Goal: Check status: Check status

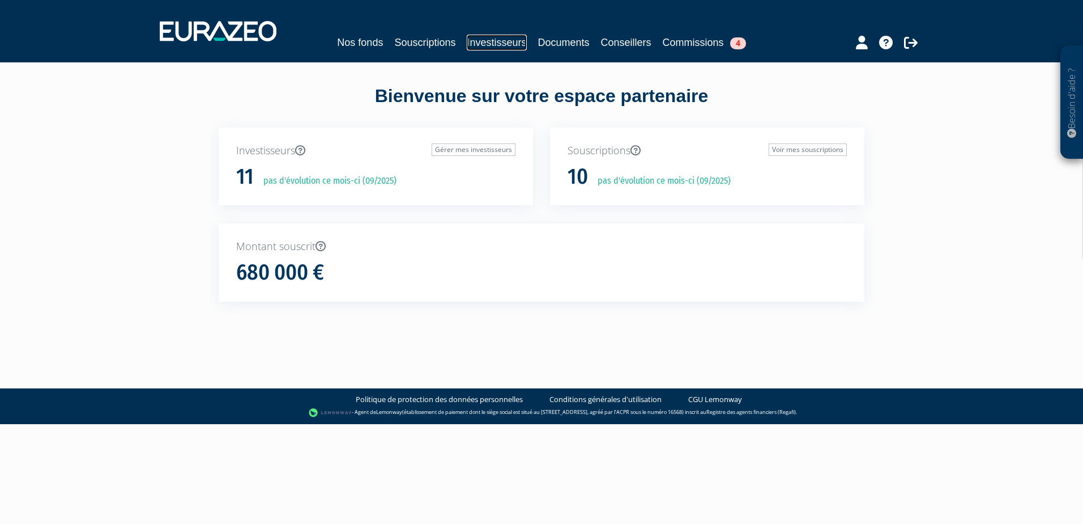
click at [478, 40] on link "Investisseurs" at bounding box center [497, 43] width 60 height 16
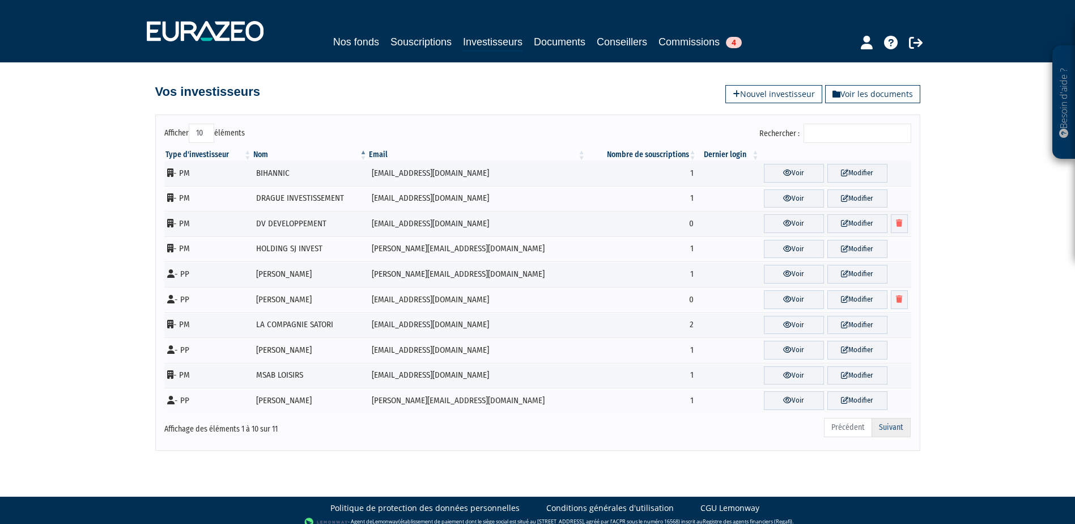
click at [888, 430] on link "Suivant" at bounding box center [891, 427] width 39 height 19
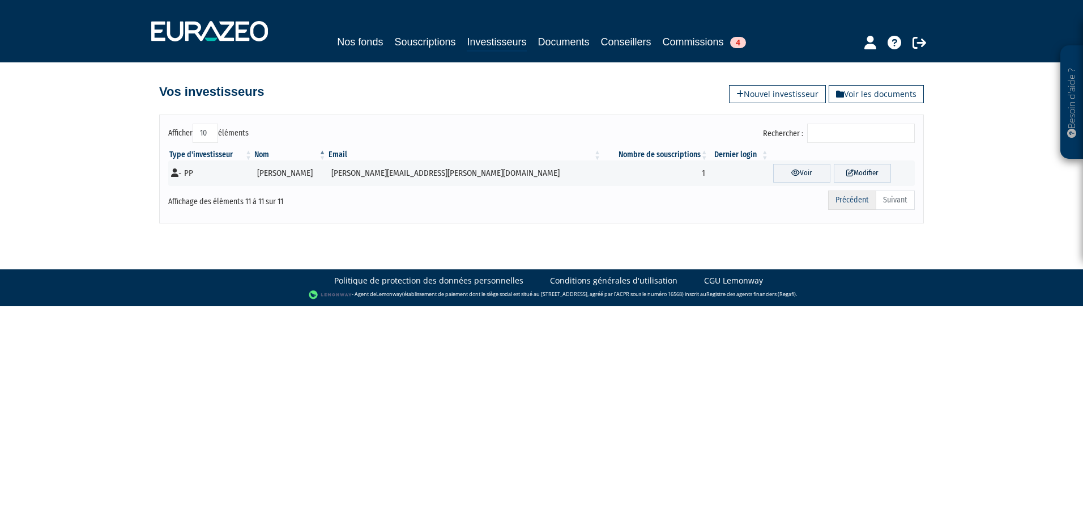
click at [847, 201] on link "Précédent" at bounding box center [852, 199] width 48 height 19
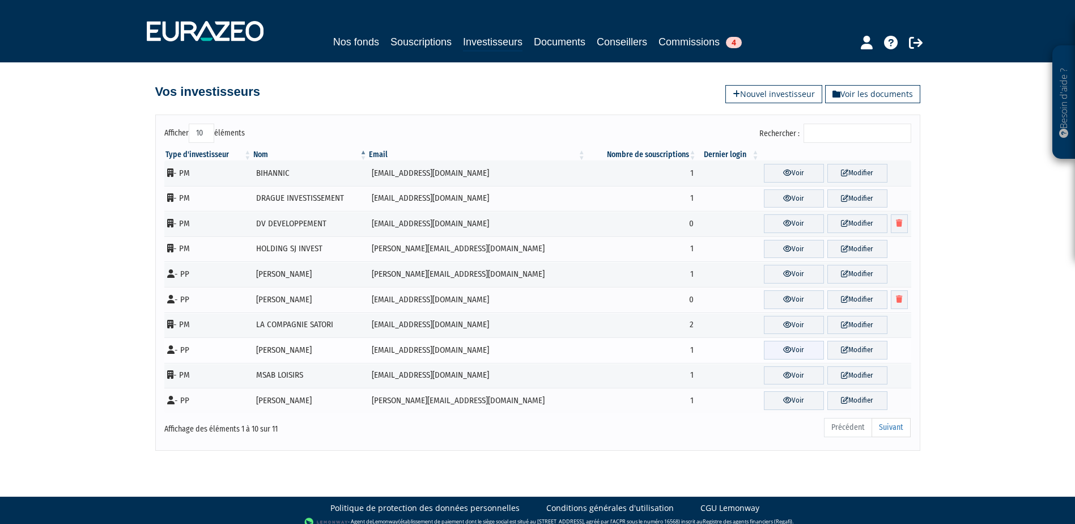
click at [783, 350] on icon at bounding box center [787, 349] width 9 height 7
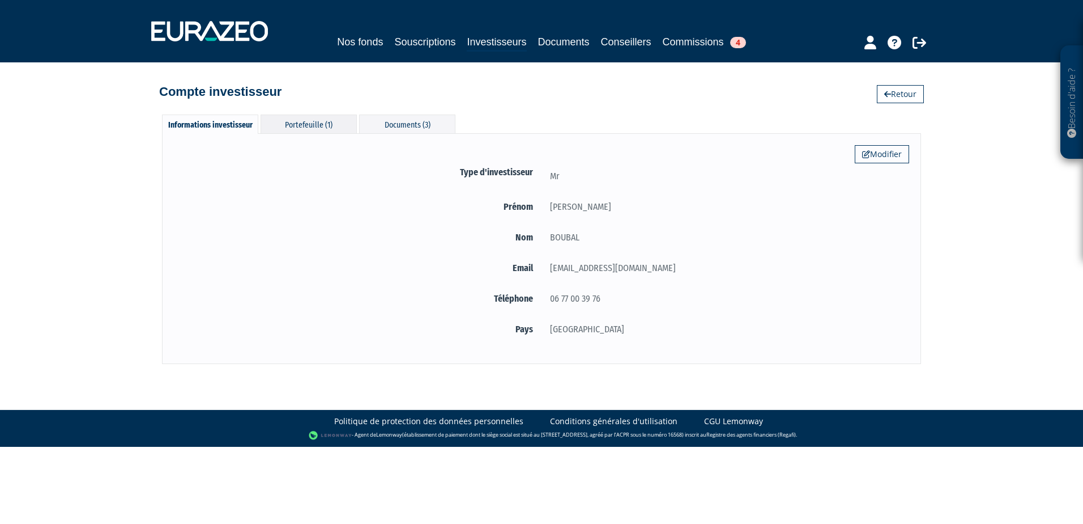
click at [304, 130] on div "Portefeuille (1)" at bounding box center [309, 123] width 96 height 19
